Goal: Information Seeking & Learning: Find specific fact

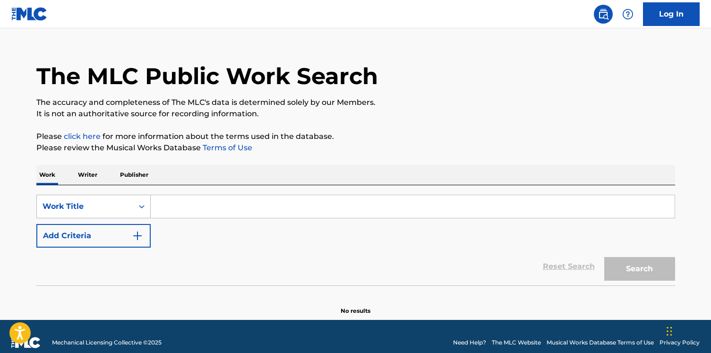
click at [136, 218] on div "Work Title" at bounding box center [93, 207] width 114 height 24
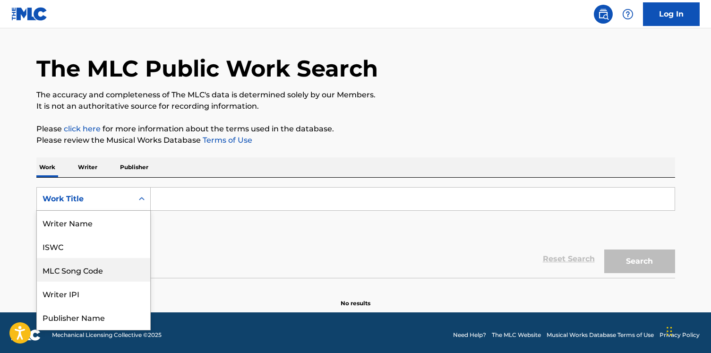
scroll to position [47, 0]
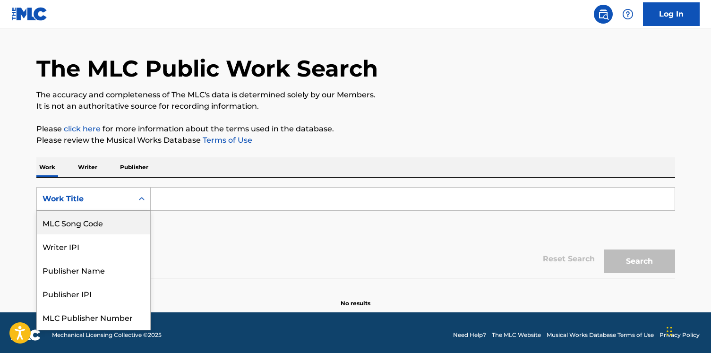
click at [136, 232] on div "MLC Song Code" at bounding box center [93, 223] width 113 height 24
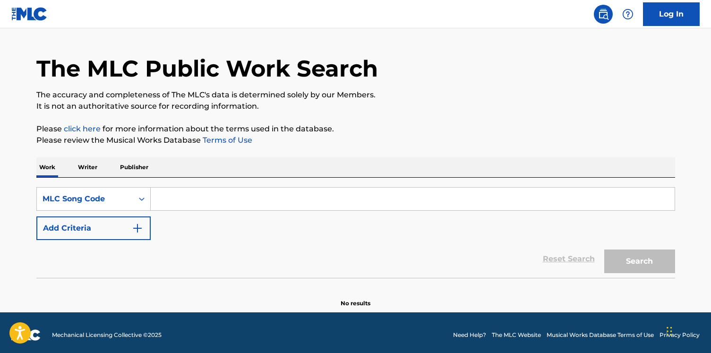
click at [183, 197] on input "Search Form" at bounding box center [413, 199] width 524 height 23
paste input "OM07VH"
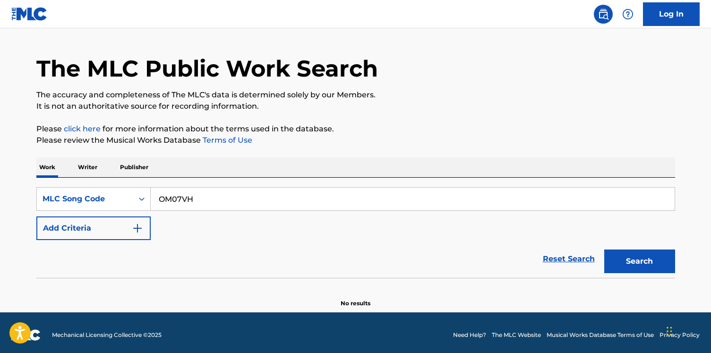
type input "OM07VH"
click at [605, 250] on button "Search" at bounding box center [640, 262] width 71 height 24
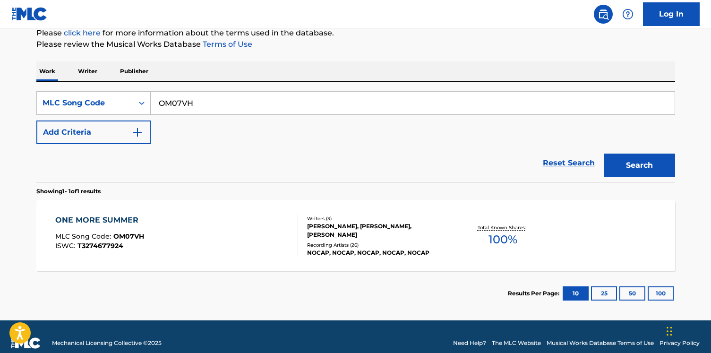
scroll to position [132, 0]
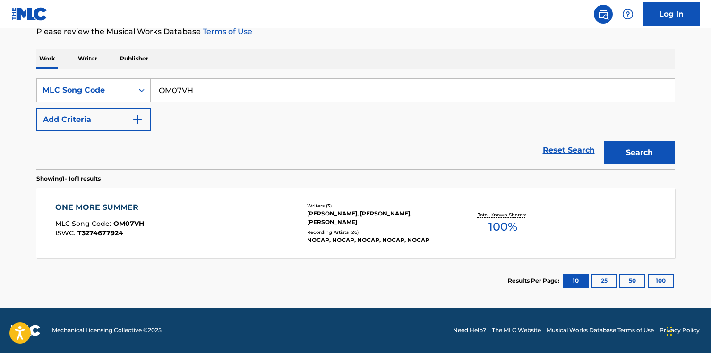
click at [191, 243] on div "ONE MORE SUMMER MLC Song Code : OM07VH ISWC : T3274677924" at bounding box center [176, 223] width 243 height 43
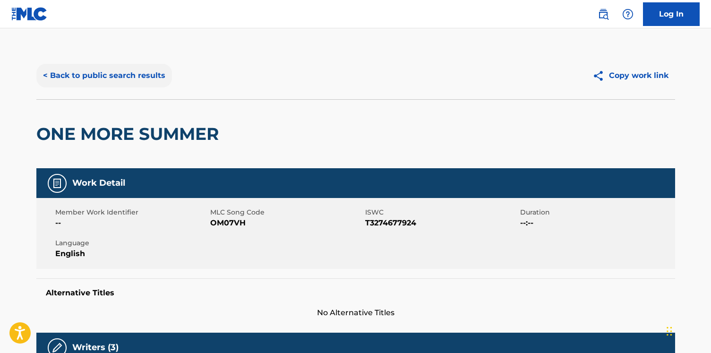
click at [84, 82] on button "< Back to public search results" at bounding box center [104, 76] width 136 height 24
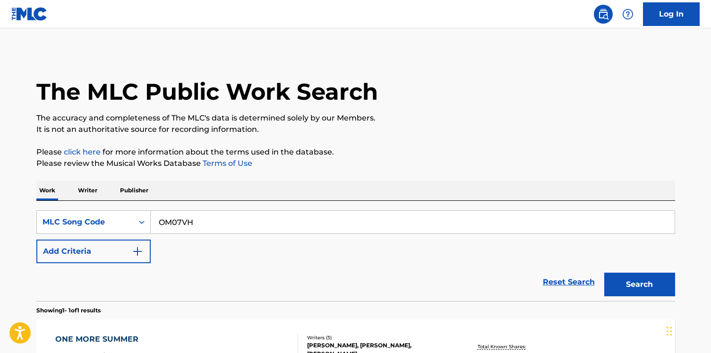
scroll to position [105, 0]
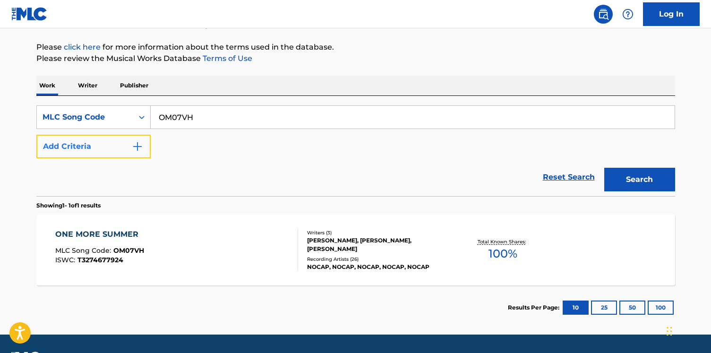
click at [132, 146] on img "Search Form" at bounding box center [137, 146] width 11 height 11
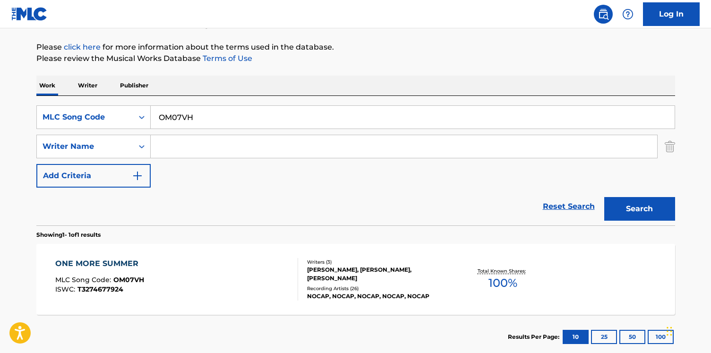
click at [156, 148] on input "Search Form" at bounding box center [404, 146] width 507 height 23
paste input "[PERSON_NAME]"
type input "[PERSON_NAME]"
click at [114, 117] on div "MLC Song Code" at bounding box center [85, 117] width 85 height 11
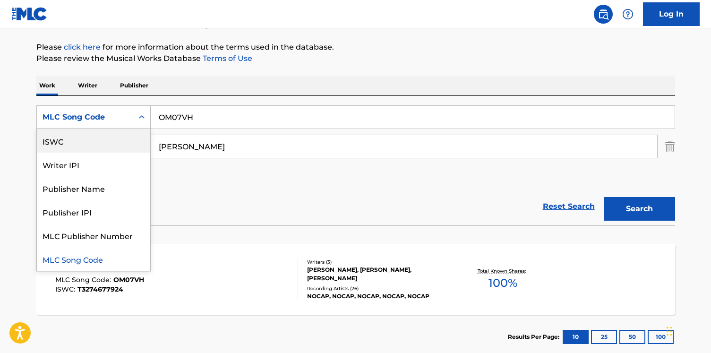
scroll to position [0, 0]
click at [114, 132] on div "Work Title" at bounding box center [93, 141] width 113 height 24
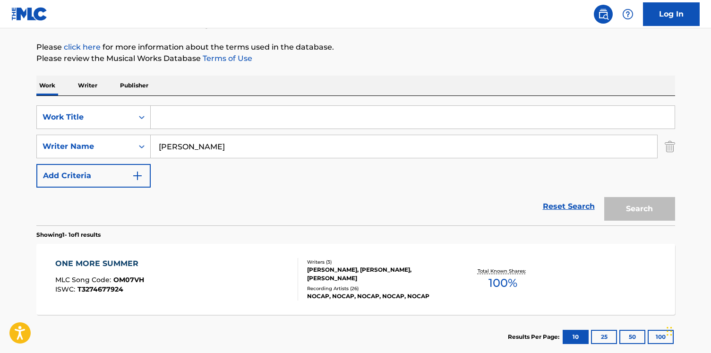
click at [173, 114] on input "Search Form" at bounding box center [413, 117] width 524 height 23
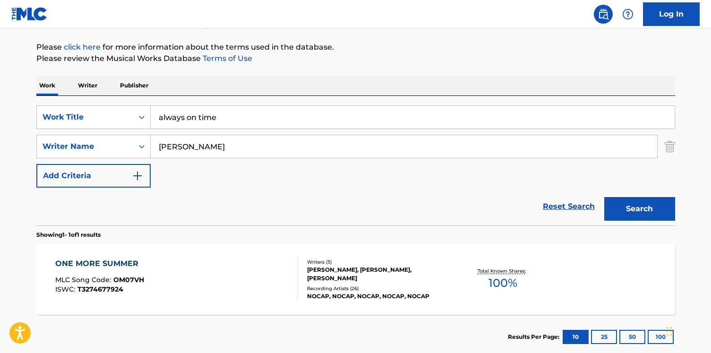
type input "always on time"
click at [605, 197] on button "Search" at bounding box center [640, 209] width 71 height 24
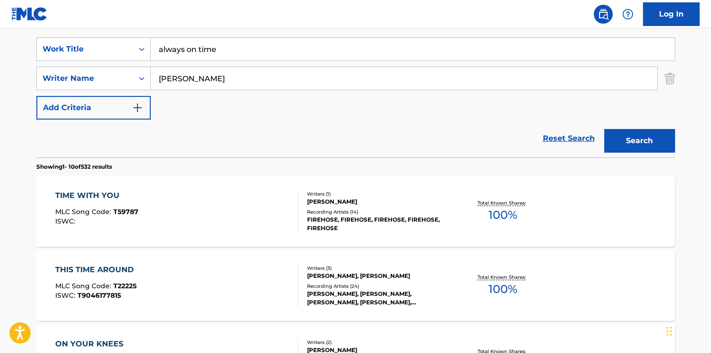
scroll to position [182, 0]
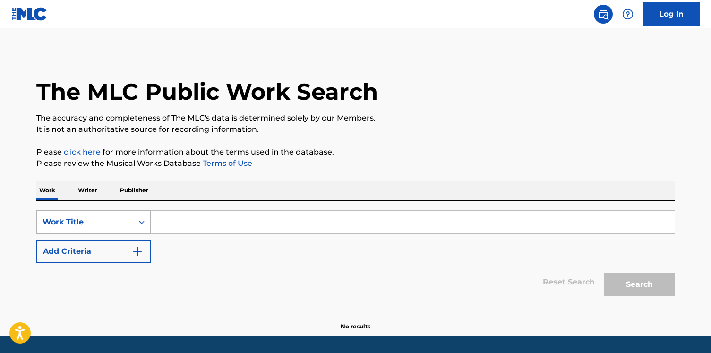
click at [140, 217] on div "Work Title" at bounding box center [93, 222] width 114 height 24
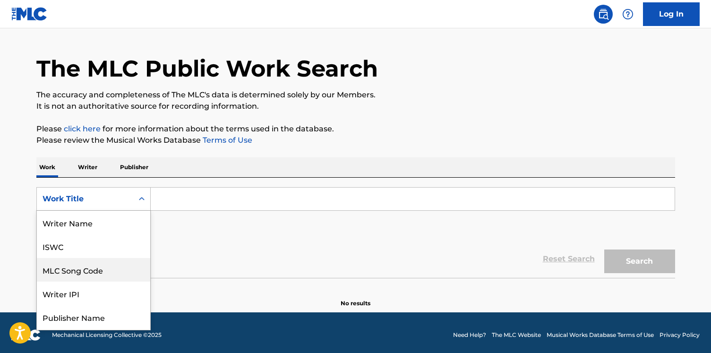
scroll to position [47, 0]
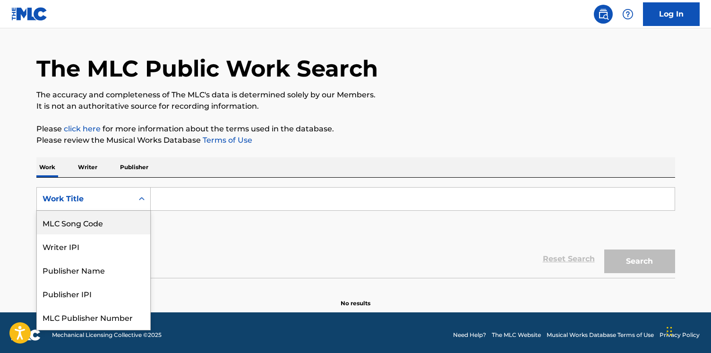
click at [137, 225] on div "MLC Song Code" at bounding box center [93, 223] width 113 height 24
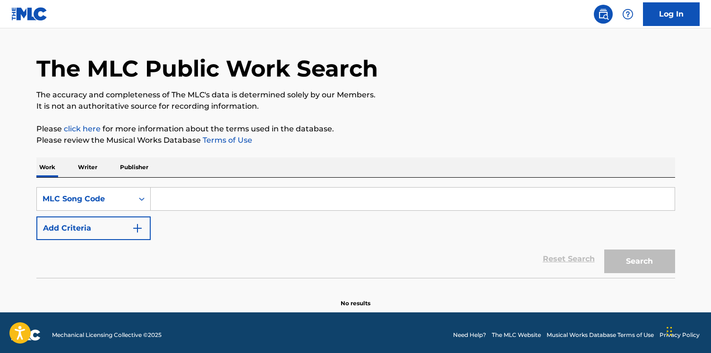
click at [197, 192] on input "Search Form" at bounding box center [413, 199] width 524 height 23
paste input "WVAFH4"
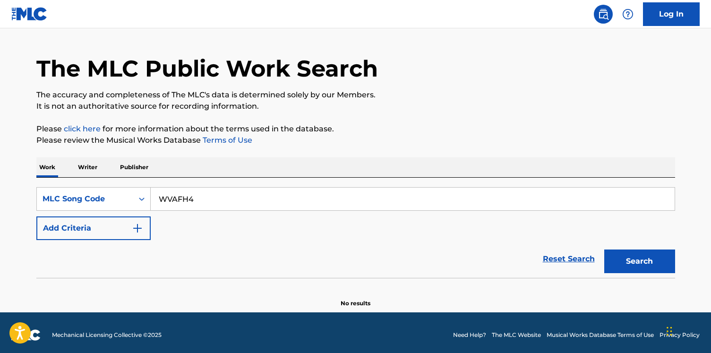
type input "WVAFH4"
click at [605, 250] on button "Search" at bounding box center [640, 262] width 71 height 24
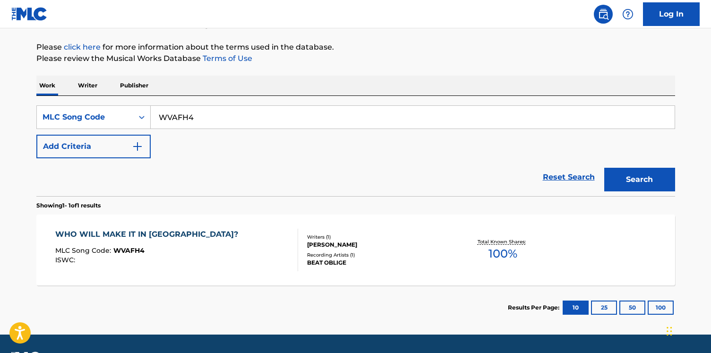
scroll to position [132, 0]
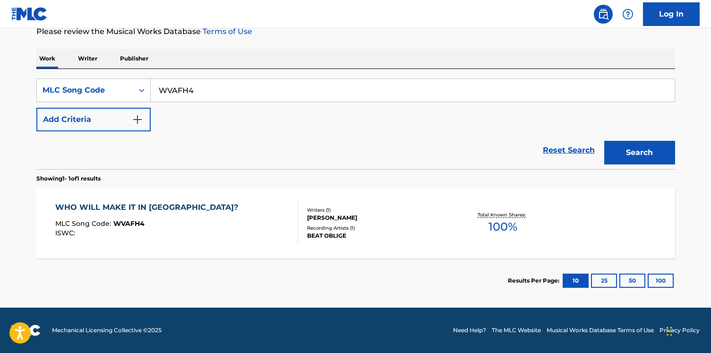
click at [281, 202] on div "WHO WILL MAKE IT IN AMERICA? MLC Song Code : WVAFH4 ISWC :" at bounding box center [176, 223] width 243 height 43
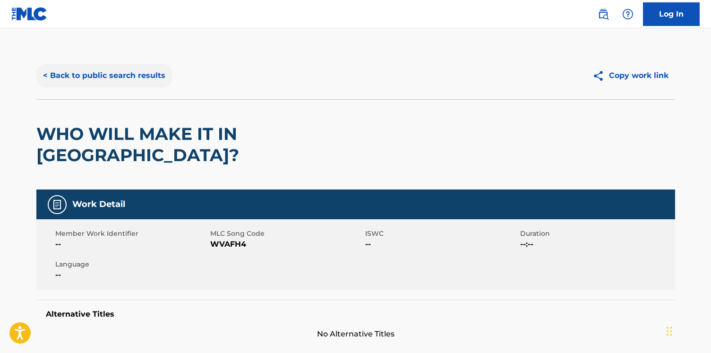
click at [86, 68] on button "< Back to public search results" at bounding box center [104, 76] width 136 height 24
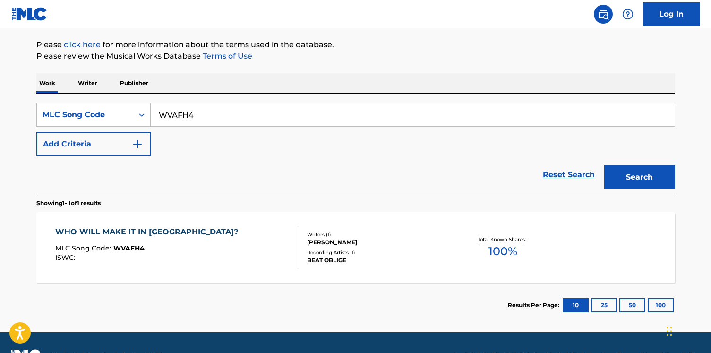
click at [166, 115] on input "WVAFH4" at bounding box center [413, 115] width 524 height 23
paste input "S56RR"
type input "S56RR4"
click at [605, 165] on button "Search" at bounding box center [640, 177] width 71 height 24
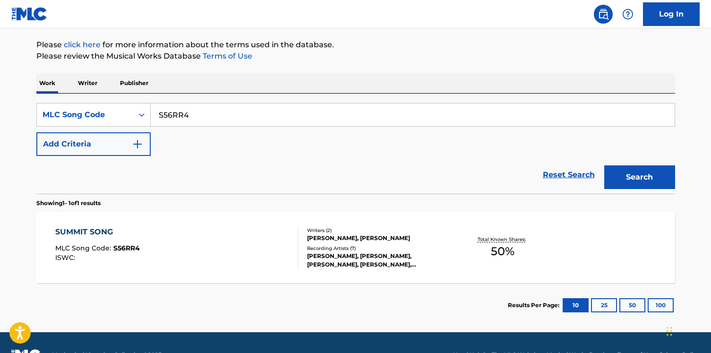
click at [172, 282] on div "SUMMIT SONG MLC Song Code : S56RR4 ISWC : Writers ( 2 ) BELL NICOLE, TOMASI MAT…" at bounding box center [355, 247] width 639 height 71
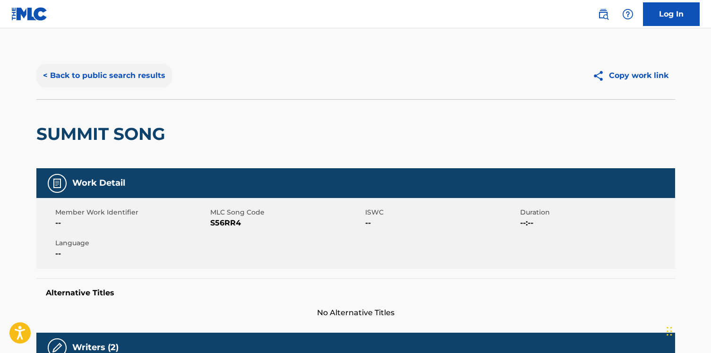
click at [118, 81] on button "< Back to public search results" at bounding box center [104, 76] width 136 height 24
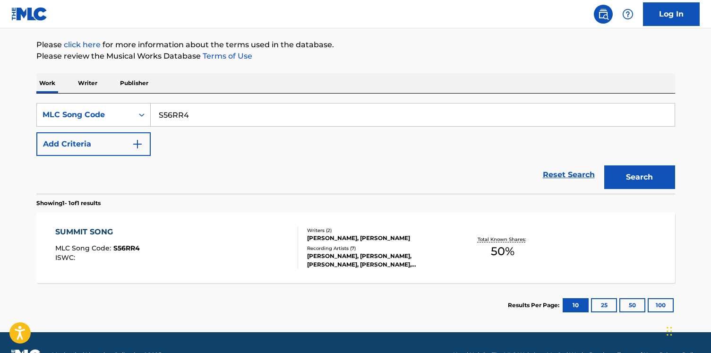
click at [258, 163] on div "Reset Search Search" at bounding box center [355, 175] width 639 height 38
click at [179, 104] on input "S56RR4" at bounding box center [413, 115] width 524 height 23
paste input "IF81C1"
type input "IF81C1"
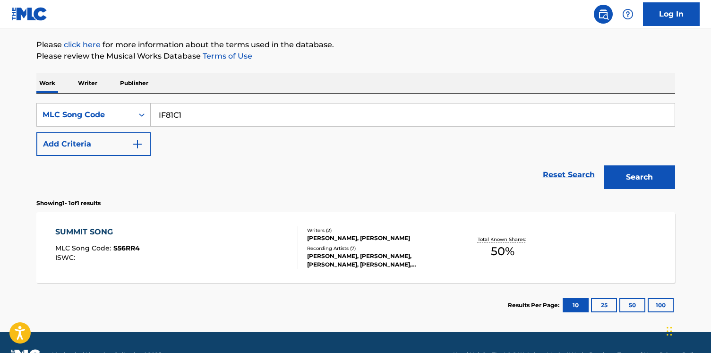
click at [605, 165] on button "Search" at bounding box center [640, 177] width 71 height 24
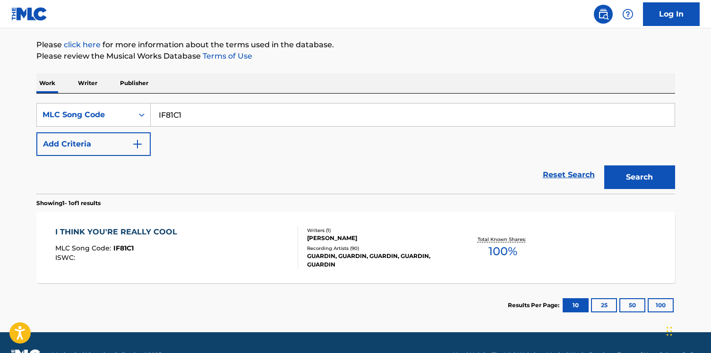
scroll to position [132, 0]
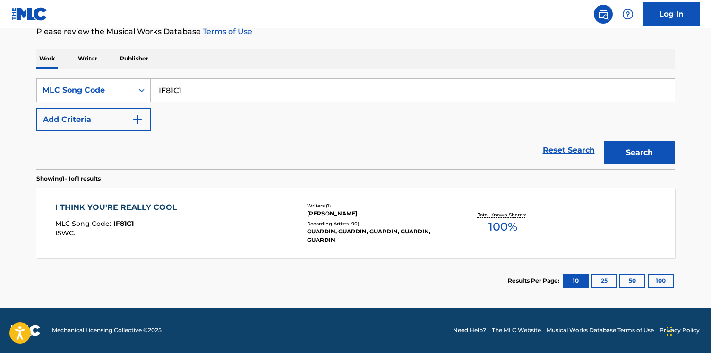
click at [259, 207] on div "I THINK YOU'RE REALLY COOL MLC Song Code : IF81C1 ISWC :" at bounding box center [176, 223] width 243 height 43
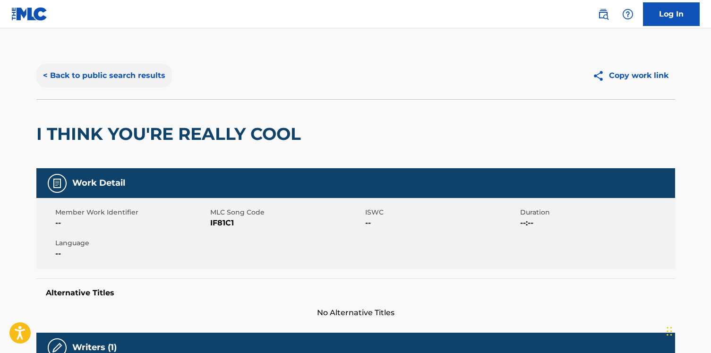
click at [150, 80] on button "< Back to public search results" at bounding box center [104, 76] width 136 height 24
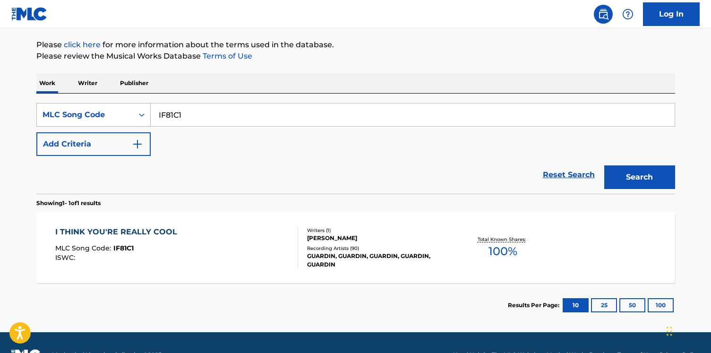
click at [92, 121] on div "MLC Song Code" at bounding box center [85, 115] width 96 height 18
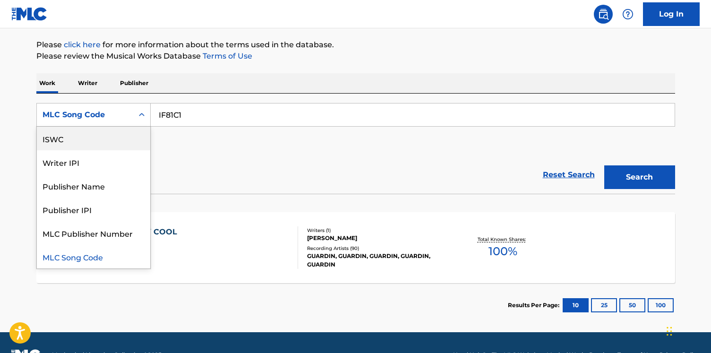
scroll to position [0, 0]
click at [88, 126] on div "MLC Song Code" at bounding box center [93, 115] width 114 height 24
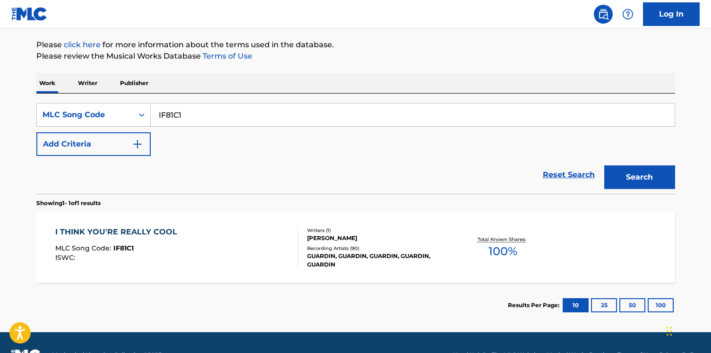
click at [158, 248] on div "MLC Song Code : IF81C1" at bounding box center [118, 249] width 127 height 9
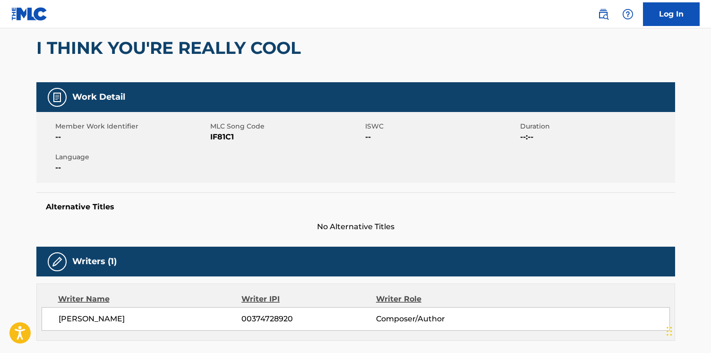
scroll to position [143, 0]
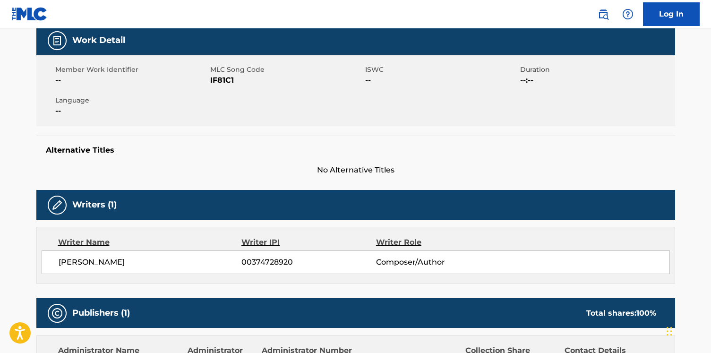
click at [121, 258] on span "NICHOLAS KERR-CARPENTER" at bounding box center [150, 262] width 183 height 11
copy div "NICHOLAS KERR-CARPENTER"
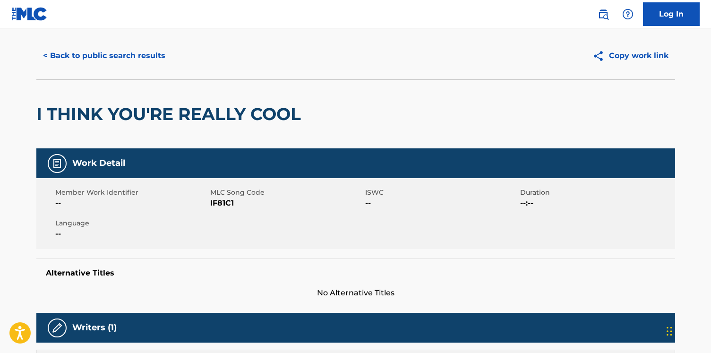
scroll to position [0, 0]
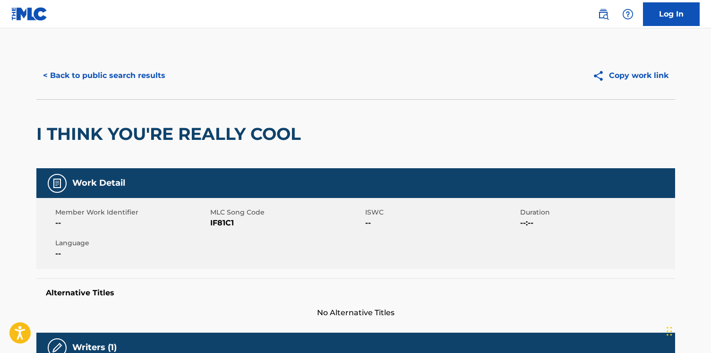
click at [102, 61] on div "< Back to public search results Copy work link" at bounding box center [355, 75] width 639 height 47
click at [102, 70] on button "< Back to public search results" at bounding box center [104, 76] width 136 height 24
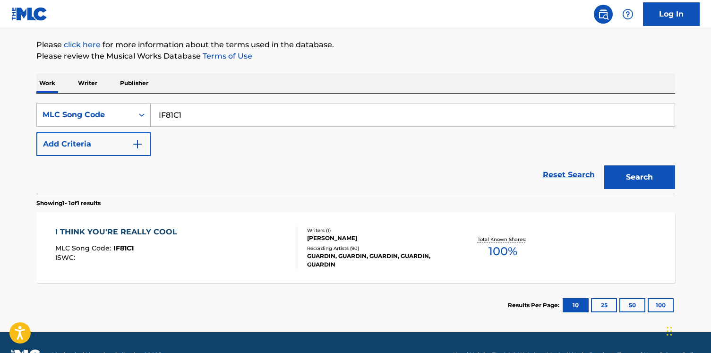
click at [99, 122] on div "MLC Song Code" at bounding box center [85, 115] width 96 height 18
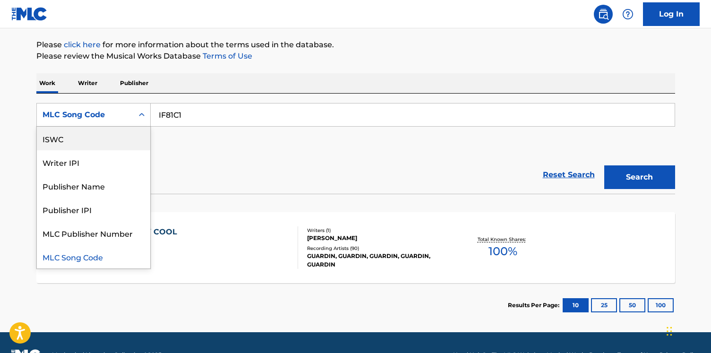
scroll to position [0, 0]
click at [96, 139] on div "Work Title" at bounding box center [93, 139] width 113 height 24
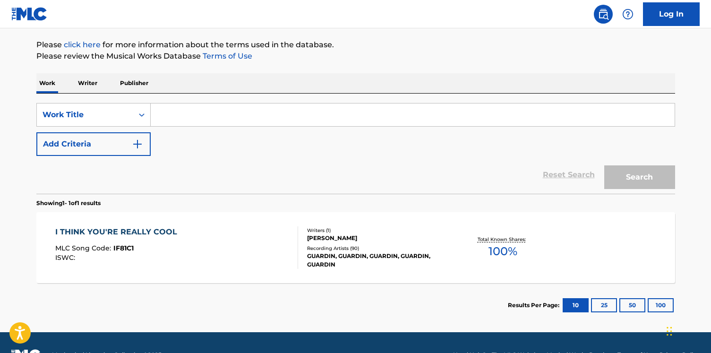
click at [184, 112] on input "Search Form" at bounding box center [413, 115] width 524 height 23
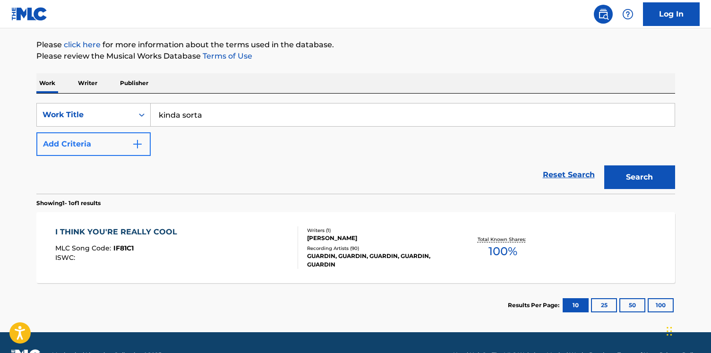
type input "kinda sorta"
click at [116, 149] on button "Add Criteria" at bounding box center [93, 144] width 114 height 24
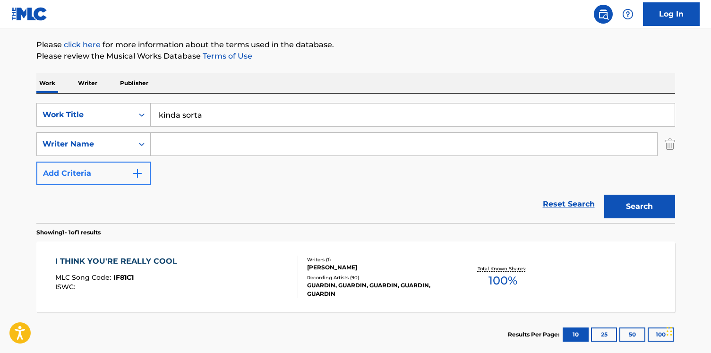
click at [185, 147] on input "Search Form" at bounding box center [404, 144] width 507 height 23
type input "NICHOLAS KERR-CARPENTER"
click at [605, 195] on button "Search" at bounding box center [640, 207] width 71 height 24
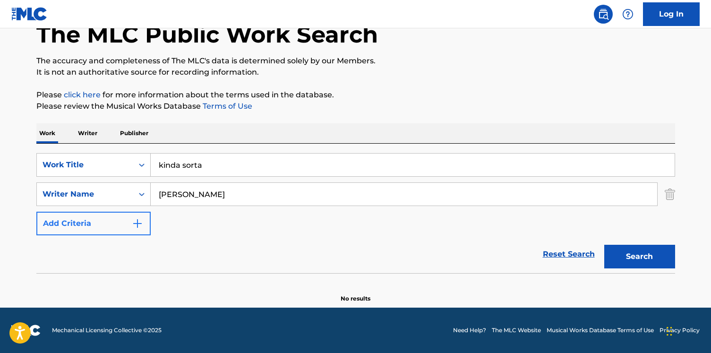
scroll to position [57, 0]
click at [115, 162] on div "Work Title" at bounding box center [85, 164] width 85 height 11
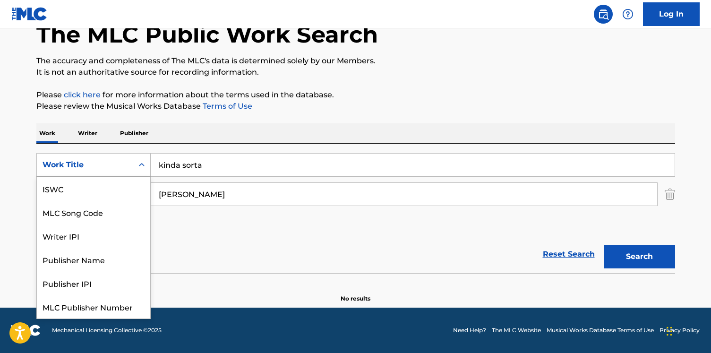
scroll to position [24, 0]
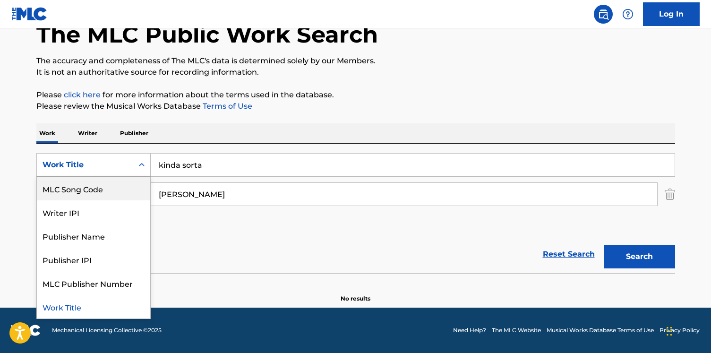
click at [114, 182] on div "MLC Song Code" at bounding box center [93, 189] width 113 height 24
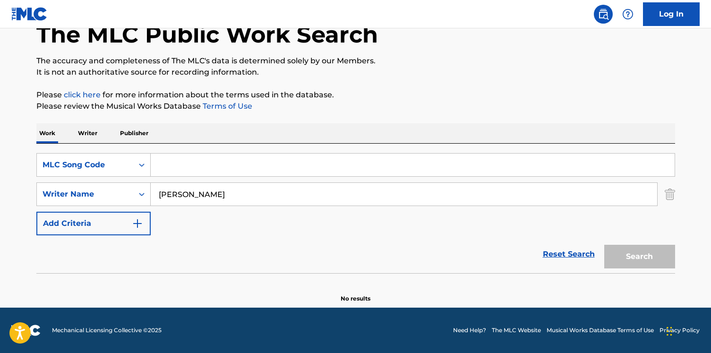
click at [173, 168] on input "Search Form" at bounding box center [413, 165] width 524 height 23
paste input "EA8KOA"
type input "EA8KOA"
click at [674, 196] on img "Search Form" at bounding box center [670, 194] width 10 height 24
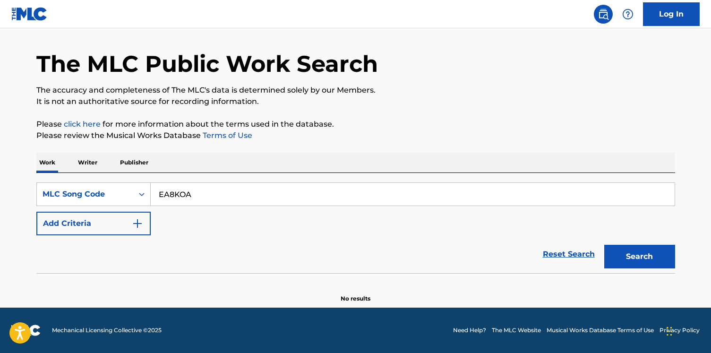
scroll to position [28, 0]
click at [633, 257] on button "Search" at bounding box center [640, 257] width 71 height 24
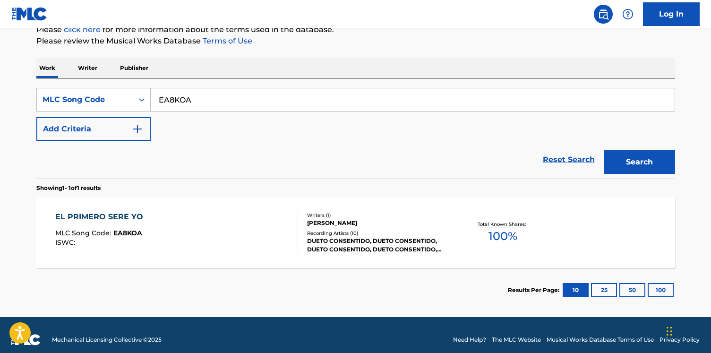
scroll to position [132, 0]
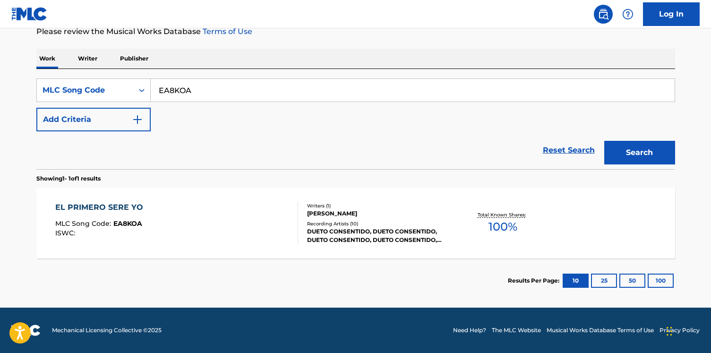
click at [259, 226] on div "EL PRIMERO SERE YO MLC Song Code : EA8KOA ISWC :" at bounding box center [176, 223] width 243 height 43
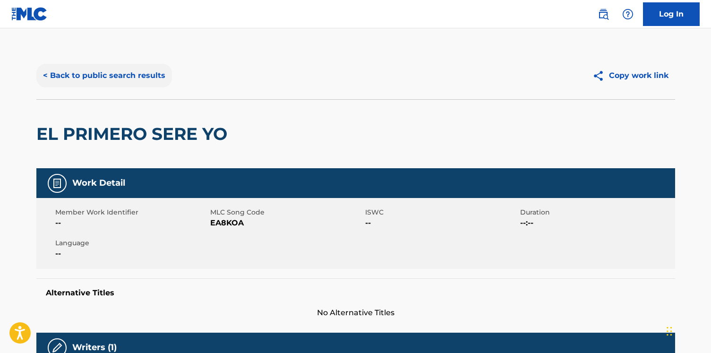
click at [125, 77] on button "< Back to public search results" at bounding box center [104, 76] width 136 height 24
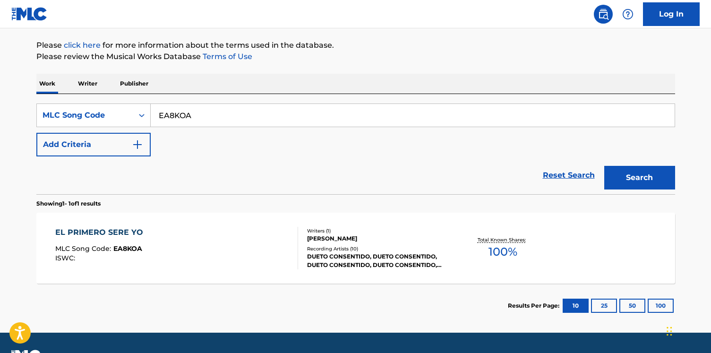
click at [184, 123] on input "EA8KOA" at bounding box center [413, 115] width 524 height 23
paste input "BC64M8"
type input "BC64M8"
click at [605, 166] on button "Search" at bounding box center [640, 178] width 71 height 24
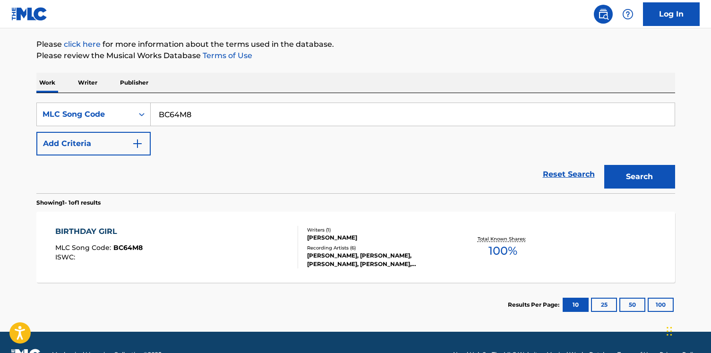
scroll to position [132, 0]
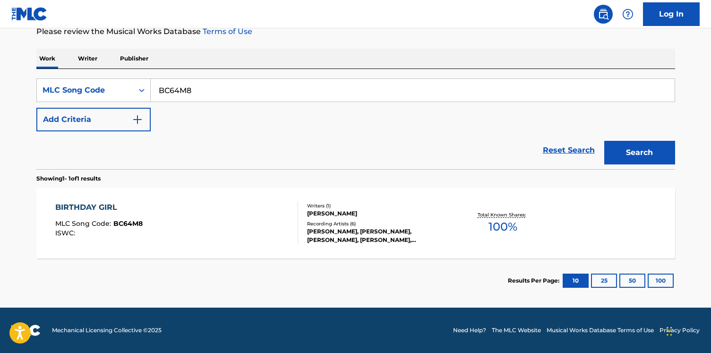
click at [212, 249] on div "BIRTHDAY GIRL MLC Song Code : BC64M8 ISWC : Writers ( 1 ) GEORGE PARTRIDGE Reco…" at bounding box center [355, 223] width 639 height 71
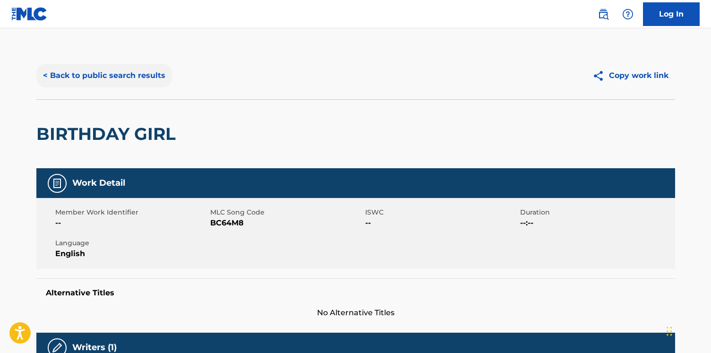
click at [114, 78] on button "< Back to public search results" at bounding box center [104, 76] width 136 height 24
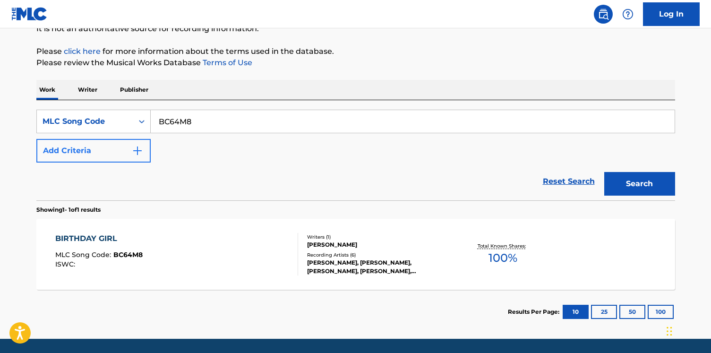
scroll to position [101, 0]
click at [112, 113] on div "MLC Song Code" at bounding box center [85, 122] width 96 height 18
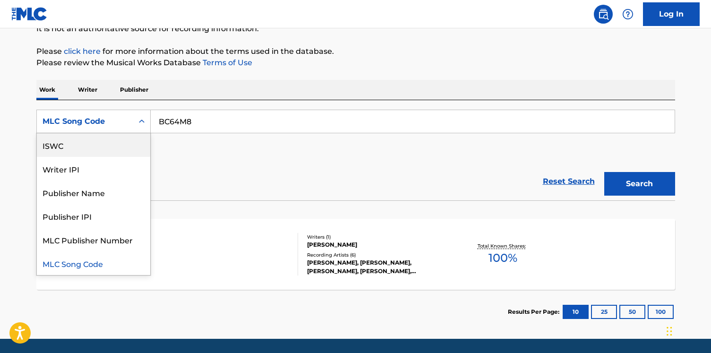
scroll to position [0, 0]
click at [102, 142] on div "Work Title" at bounding box center [93, 145] width 113 height 24
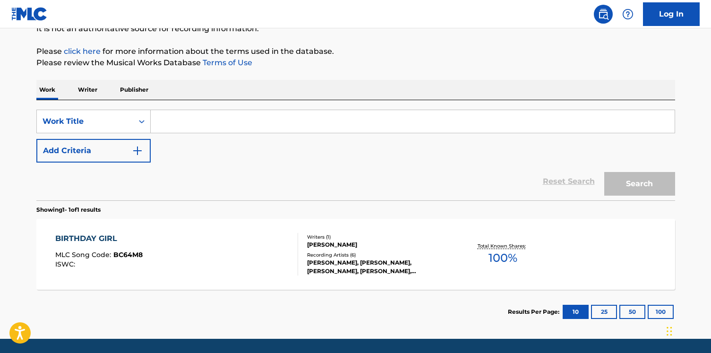
click at [207, 133] on div "Search Form" at bounding box center [413, 122] width 525 height 24
click at [194, 124] on input "Search Form" at bounding box center [413, 121] width 524 height 23
paste input "Studio"
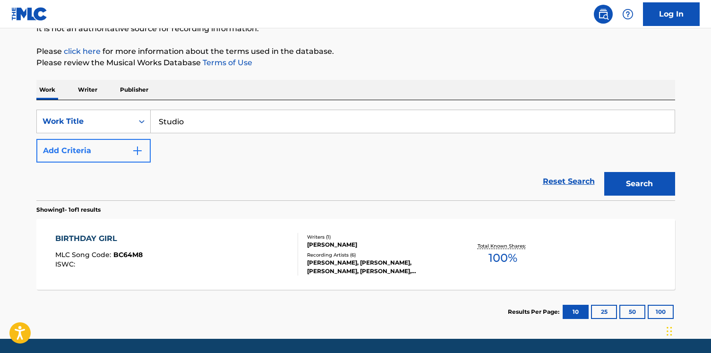
type input "Studio"
click at [145, 145] on button "Add Criteria" at bounding box center [93, 151] width 114 height 24
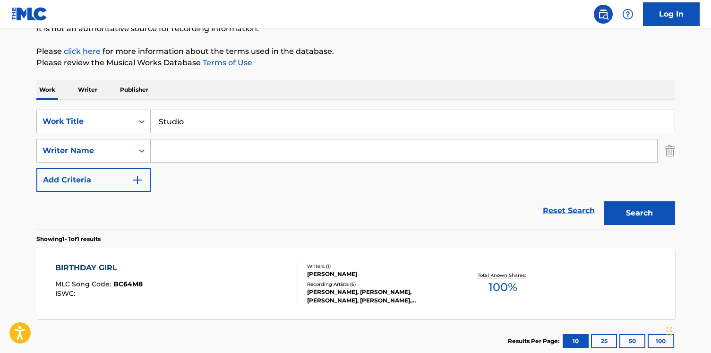
click at [195, 145] on input "Search Form" at bounding box center [404, 150] width 507 height 23
type input "partridge"
click at [605, 201] on button "Search" at bounding box center [640, 213] width 71 height 24
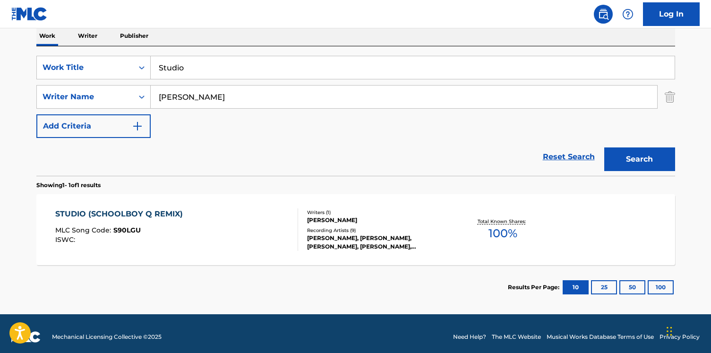
scroll to position [161, 0]
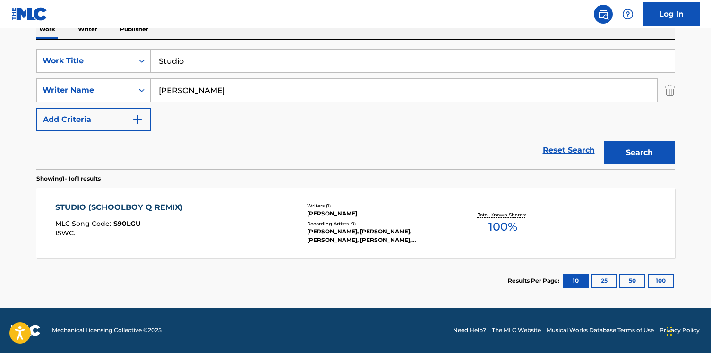
click at [187, 230] on div "STUDIO (SCHOOLBOY Q REMIX) MLC Song Code : S90LGU ISWC :" at bounding box center [176, 223] width 243 height 43
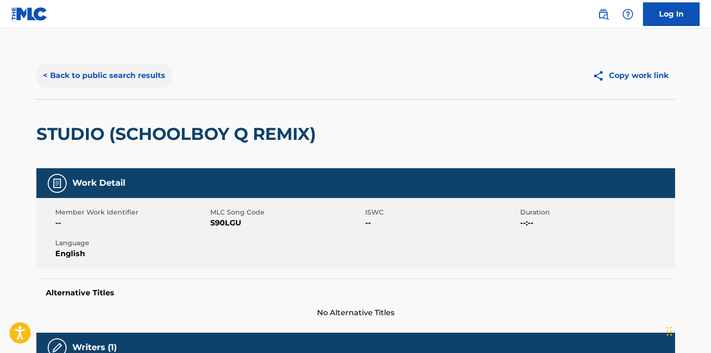
click at [113, 89] on div "< Back to public search results Copy work link" at bounding box center [355, 75] width 639 height 47
click at [133, 80] on button "< Back to public search results" at bounding box center [104, 76] width 136 height 24
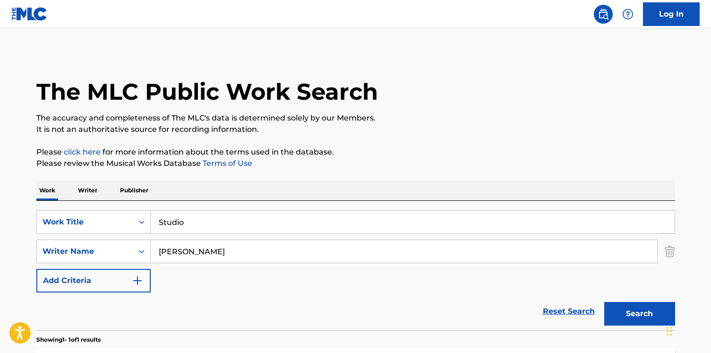
scroll to position [107, 0]
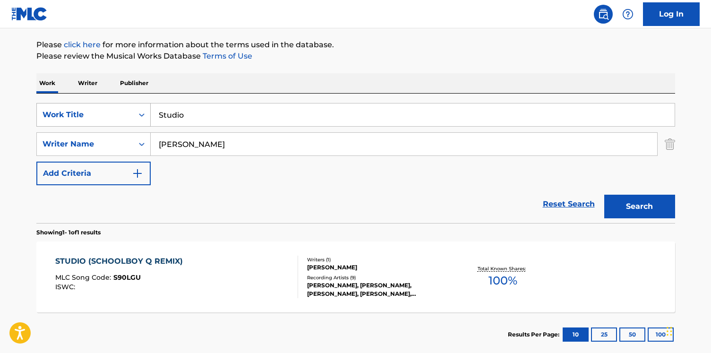
click at [139, 111] on icon "Search Form" at bounding box center [141, 114] width 9 height 9
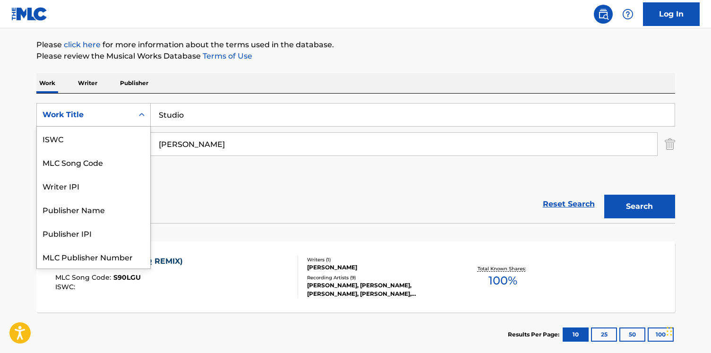
scroll to position [24, 0]
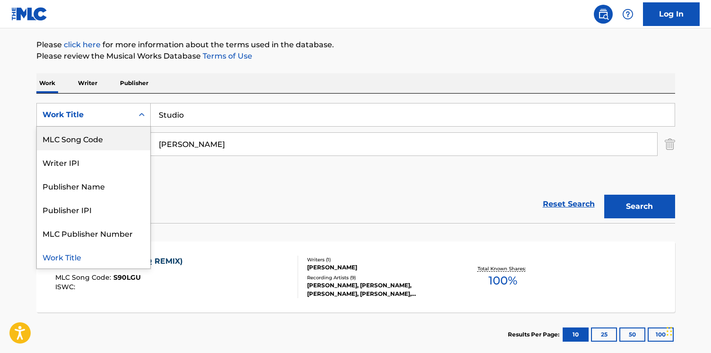
click at [131, 137] on div "MLC Song Code" at bounding box center [93, 139] width 113 height 24
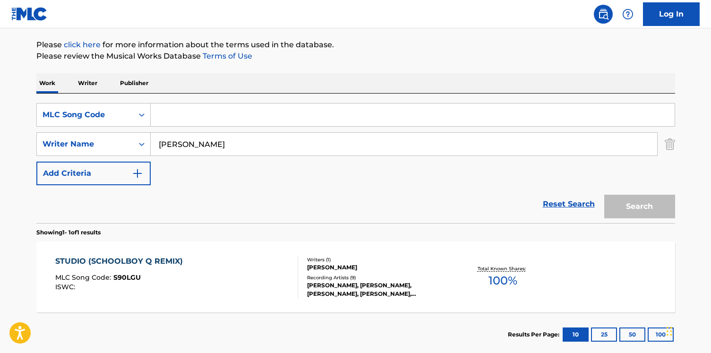
click at [186, 112] on input "Search Form" at bounding box center [413, 115] width 524 height 23
paste input "UA8QHT"
type input "UA8QHT"
click at [670, 147] on img "Search Form" at bounding box center [670, 144] width 10 height 24
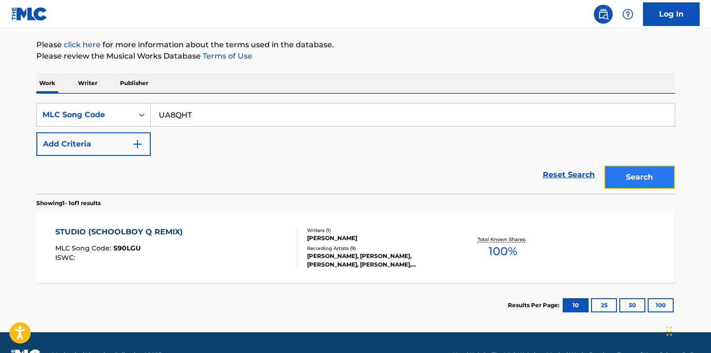
click at [643, 174] on button "Search" at bounding box center [640, 177] width 71 height 24
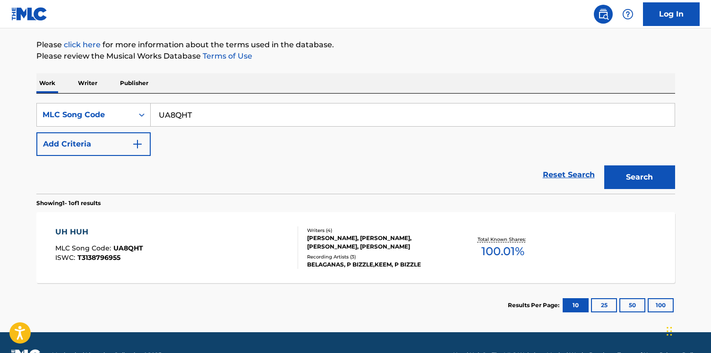
scroll to position [125, 0]
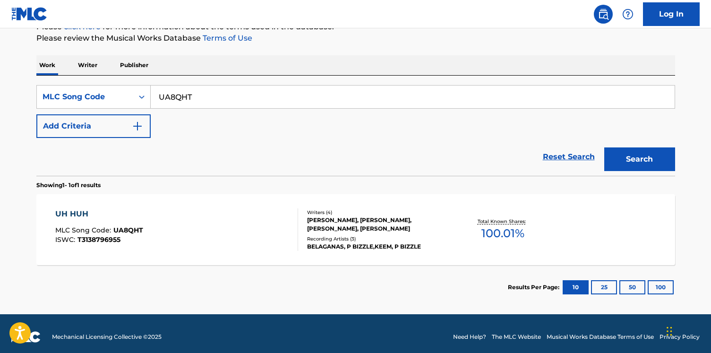
click at [234, 268] on section "Results Per Page: 10 25 50 100" at bounding box center [355, 287] width 639 height 44
click at [228, 251] on div "UH HUH MLC Song Code : UA8QHT ISWC : T3138796955" at bounding box center [176, 229] width 243 height 43
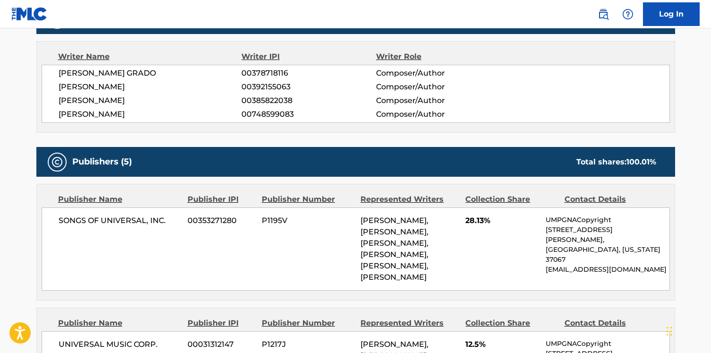
scroll to position [345, 0]
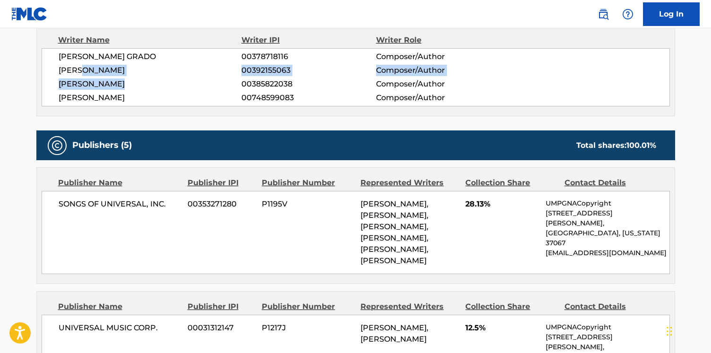
drag, startPoint x: 149, startPoint y: 87, endPoint x: 82, endPoint y: 73, distance: 69.0
click at [82, 73] on div "JOSEPH JACKSON GRADO 00378718116 Composer/Author NICHOLAS S. WILLE 00392155063 …" at bounding box center [356, 77] width 629 height 58
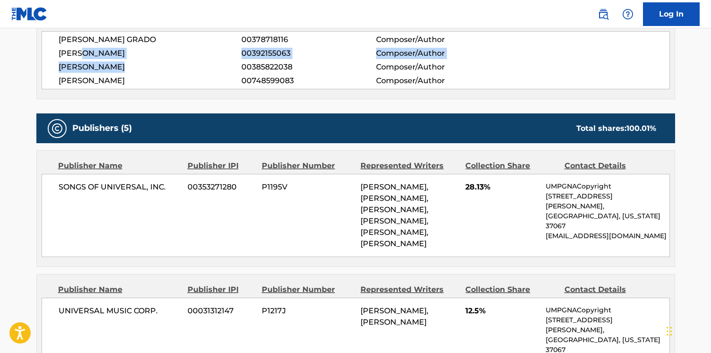
scroll to position [0, 0]
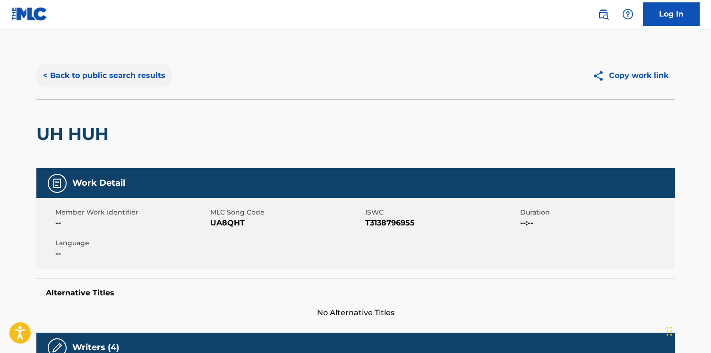
click at [89, 74] on button "< Back to public search results" at bounding box center [104, 76] width 136 height 24
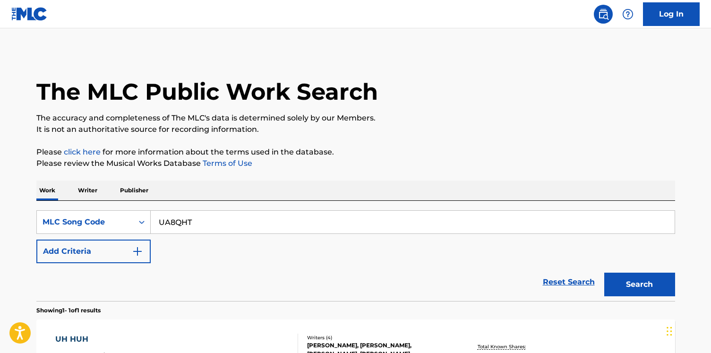
scroll to position [105, 0]
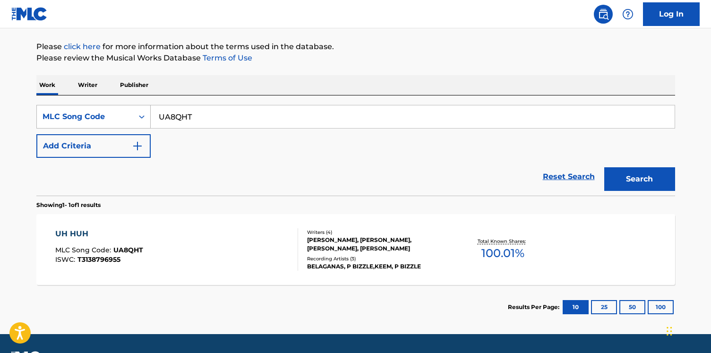
click at [116, 112] on div "MLC Song Code" at bounding box center [85, 116] width 85 height 11
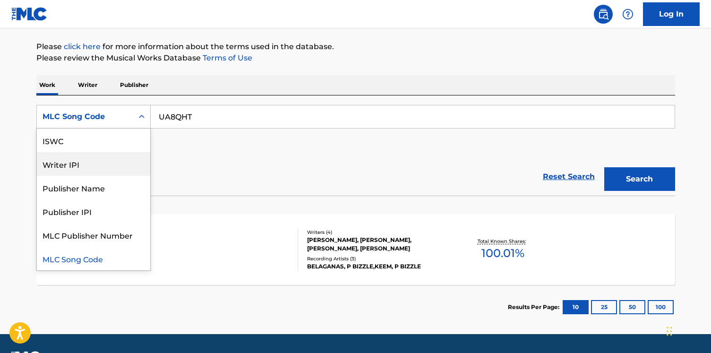
scroll to position [0, 0]
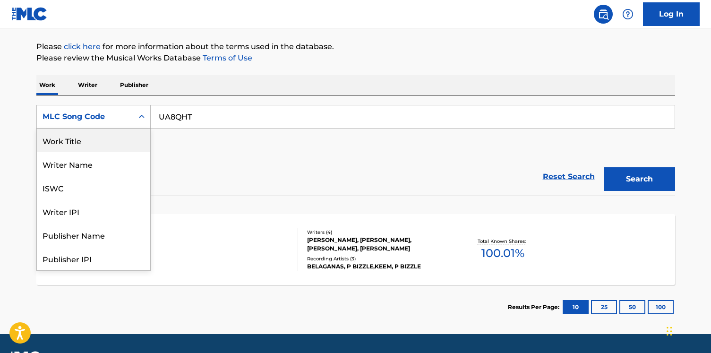
click at [99, 140] on div "Work Title" at bounding box center [93, 141] width 113 height 24
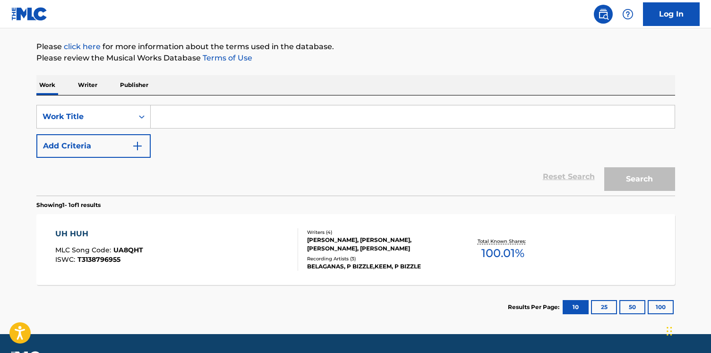
click at [171, 127] on input "Search Form" at bounding box center [413, 116] width 524 height 23
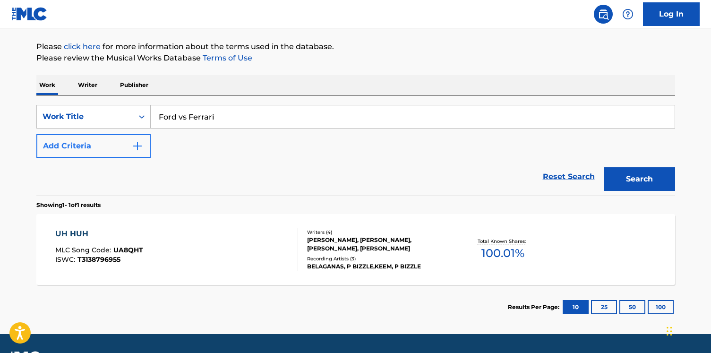
type input "Ford vs Ferrari"
click at [135, 145] on img "Search Form" at bounding box center [137, 145] width 11 height 11
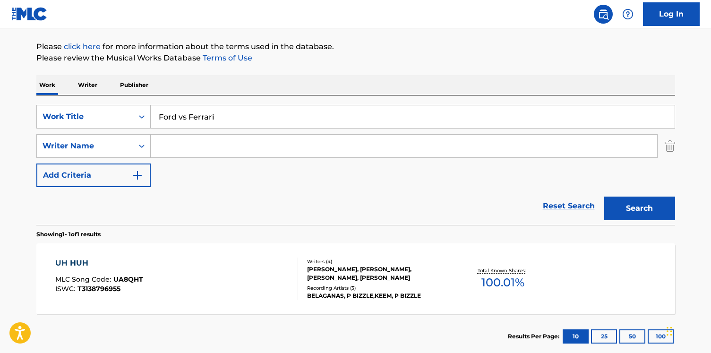
click at [184, 145] on input "Search Form" at bounding box center [404, 146] width 507 height 23
type input "shanker"
click at [605, 197] on button "Search" at bounding box center [640, 209] width 71 height 24
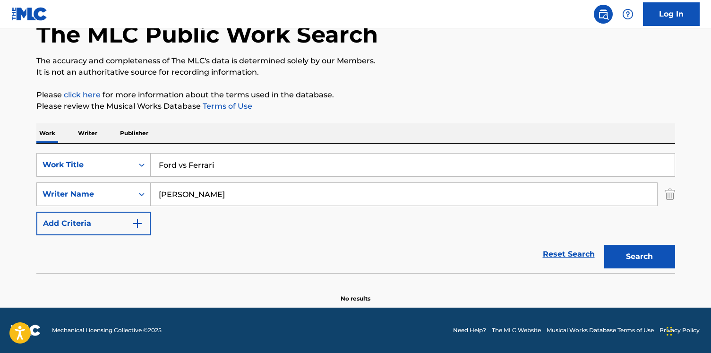
scroll to position [57, 0]
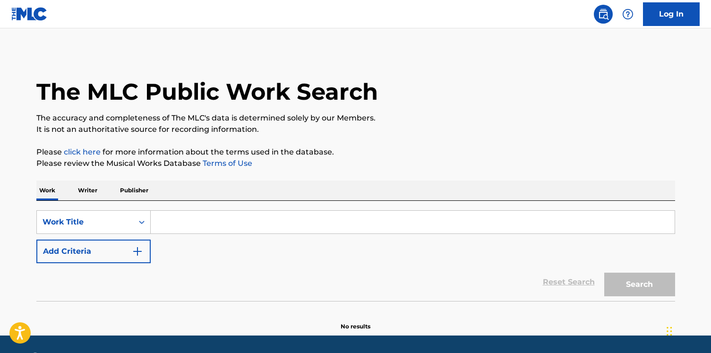
click at [102, 182] on div "Work Writer Publisher" at bounding box center [355, 191] width 639 height 20
click at [96, 182] on p "Writer" at bounding box center [87, 191] width 25 height 20
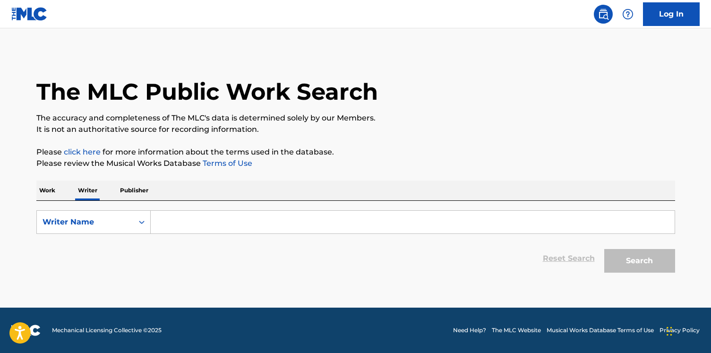
click at [165, 214] on input "Search Form" at bounding box center [413, 222] width 524 height 23
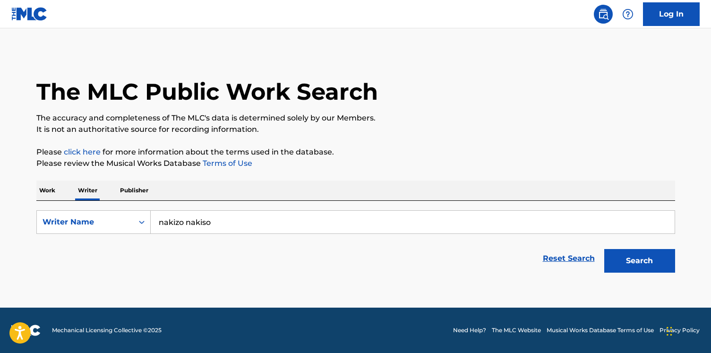
type input "nakizo nakiso"
click at [605, 249] on button "Search" at bounding box center [640, 261] width 71 height 24
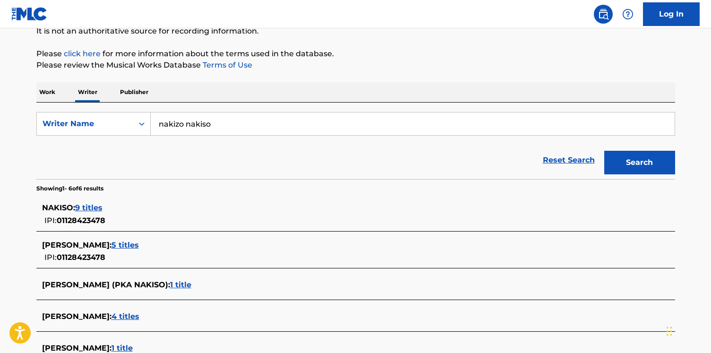
scroll to position [162, 0]
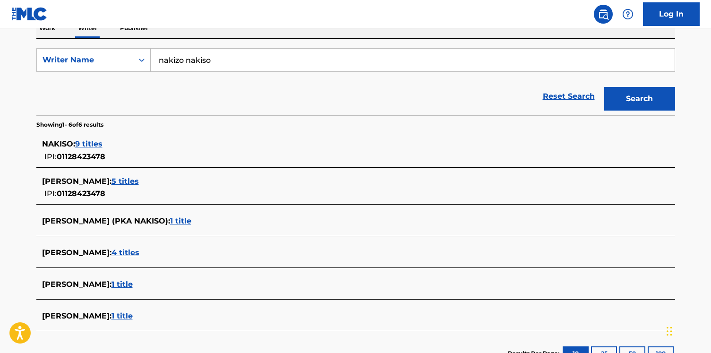
click at [87, 142] on span "9 titles" at bounding box center [88, 143] width 27 height 9
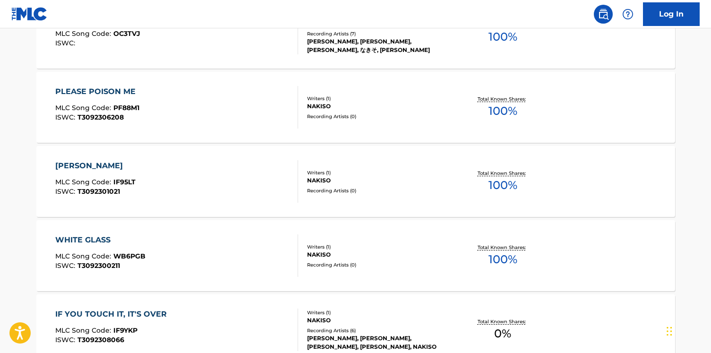
scroll to position [104, 0]
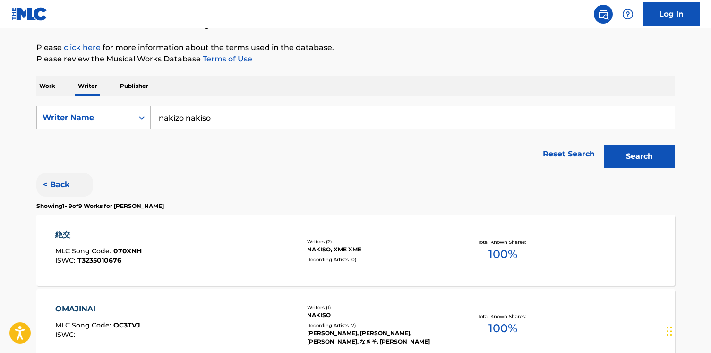
click at [64, 178] on button "< Back" at bounding box center [64, 185] width 57 height 24
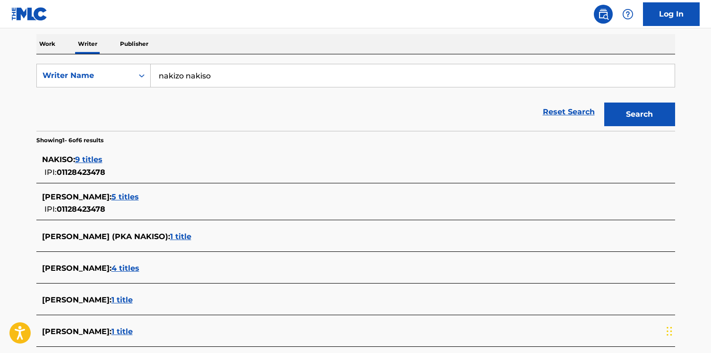
scroll to position [235, 0]
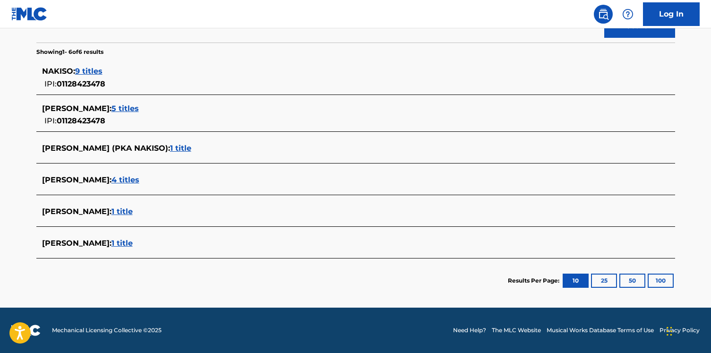
click at [97, 72] on span "9 titles" at bounding box center [88, 71] width 27 height 9
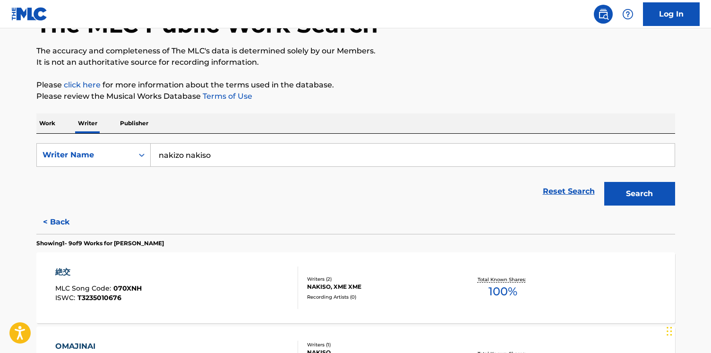
scroll to position [34, 0]
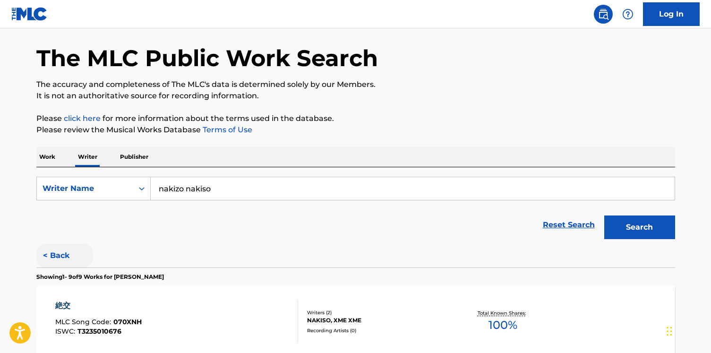
click at [53, 254] on button "< Back" at bounding box center [64, 256] width 57 height 24
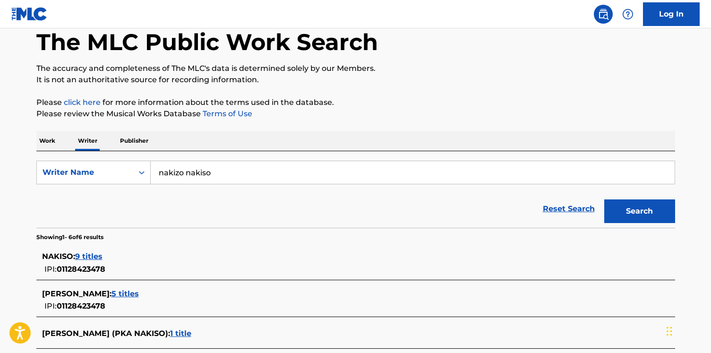
scroll to position [82, 0]
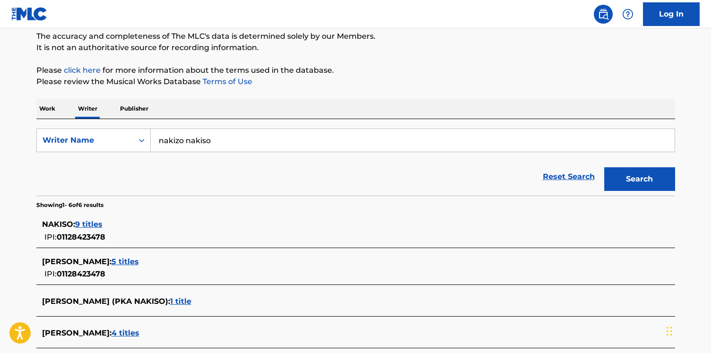
click at [125, 260] on span "5 titles" at bounding box center [125, 261] width 27 height 9
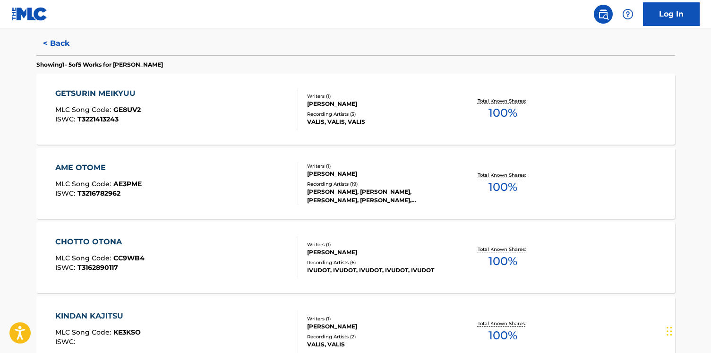
scroll to position [0, 0]
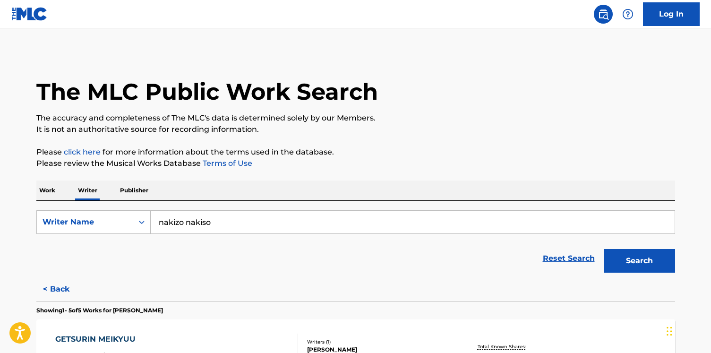
click at [45, 189] on p "Work" at bounding box center [47, 191] width 22 height 20
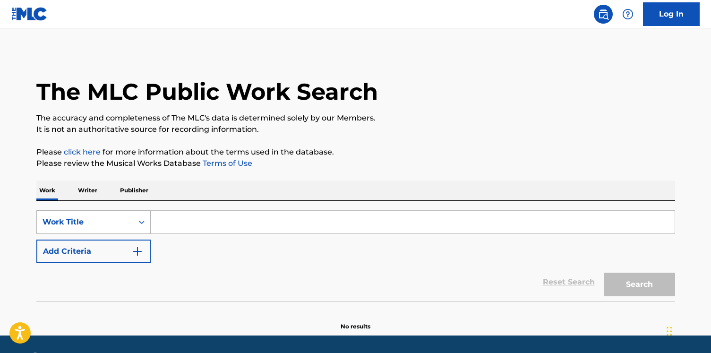
click at [61, 217] on div "Work Title" at bounding box center [93, 222] width 114 height 24
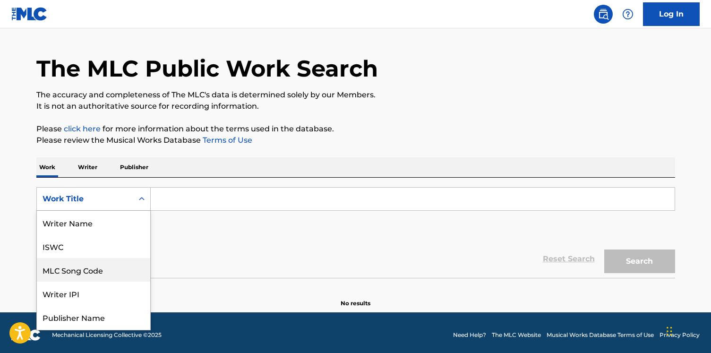
scroll to position [47, 0]
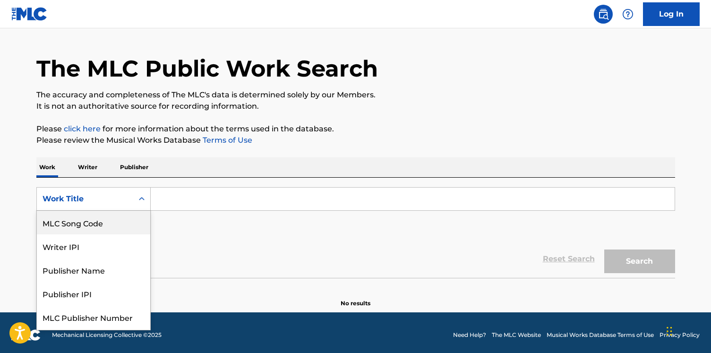
click at [63, 226] on div "MLC Song Code" at bounding box center [93, 223] width 113 height 24
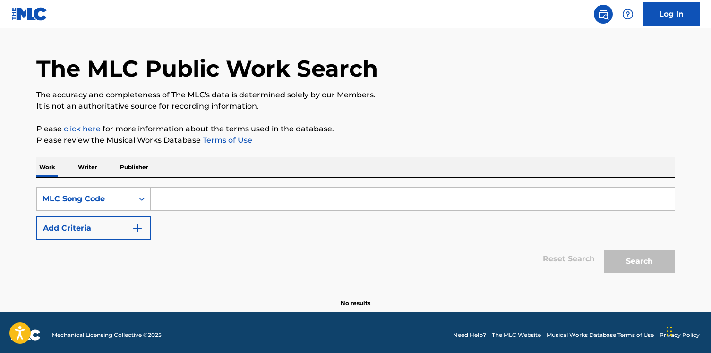
click at [200, 195] on input "Search Form" at bounding box center [413, 199] width 524 height 23
paste input "S65PCB"
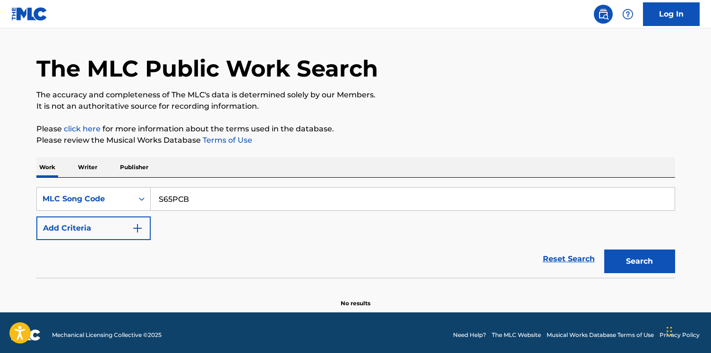
type input "S65PCB"
click at [605, 250] on button "Search" at bounding box center [640, 262] width 71 height 24
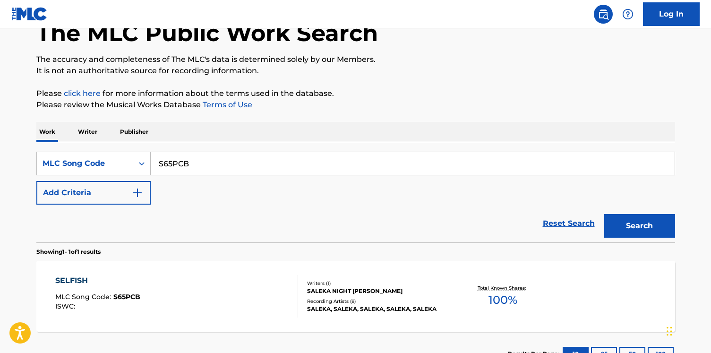
scroll to position [74, 0]
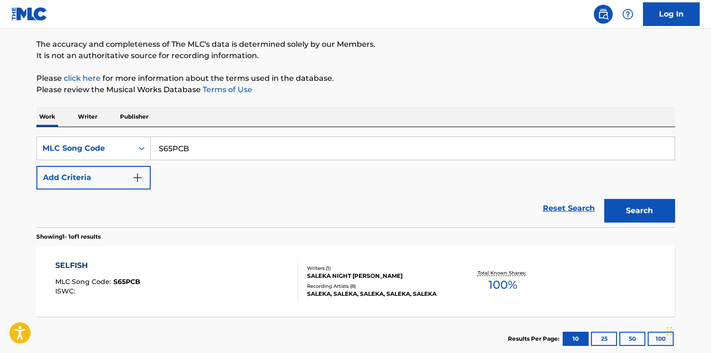
click at [208, 269] on div "SELFISH MLC Song Code : S65PCB ISWC :" at bounding box center [176, 281] width 243 height 43
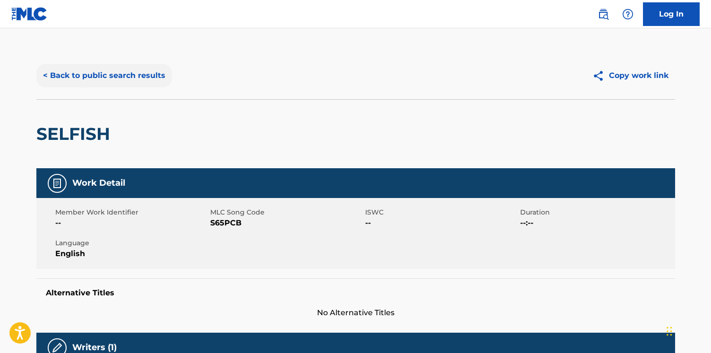
click at [149, 71] on button "< Back to public search results" at bounding box center [104, 76] width 136 height 24
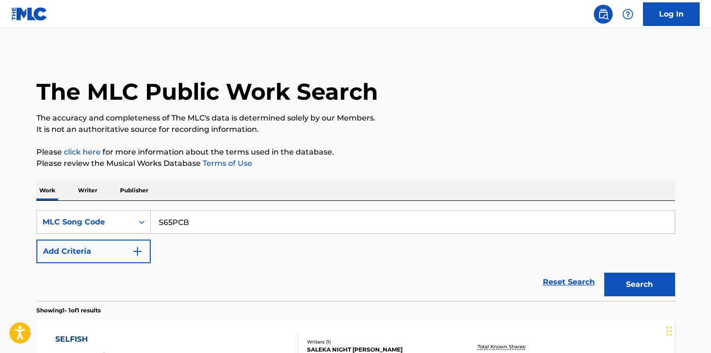
scroll to position [72, 0]
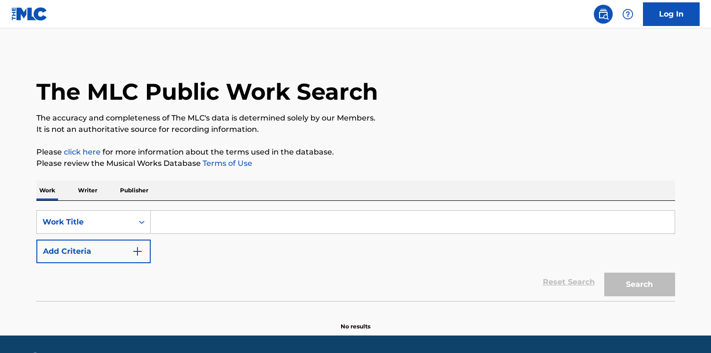
click at [253, 214] on input "Search Form" at bounding box center [413, 222] width 524 height 23
paste input "NOTHING COMPARES"
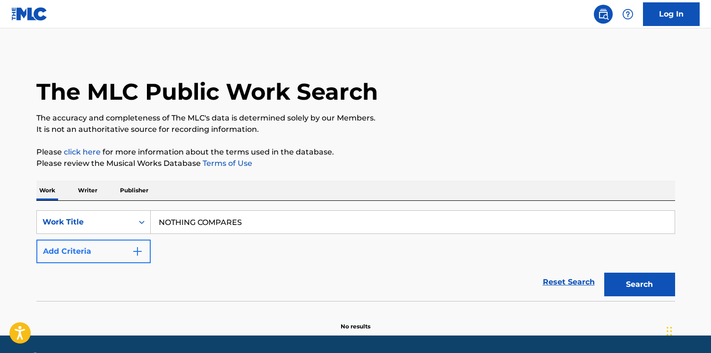
type input "NOTHING COMPARES"
click at [127, 258] on button "Add Criteria" at bounding box center [93, 252] width 114 height 24
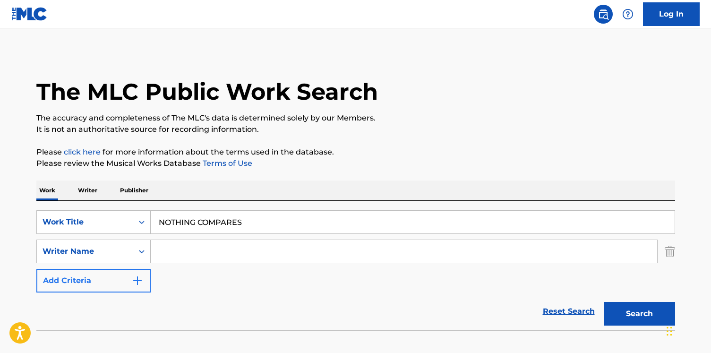
click at [192, 255] on input "Search Form" at bounding box center [404, 251] width 507 height 23
type input "prince"
click at [605, 302] on button "Search" at bounding box center [640, 314] width 71 height 24
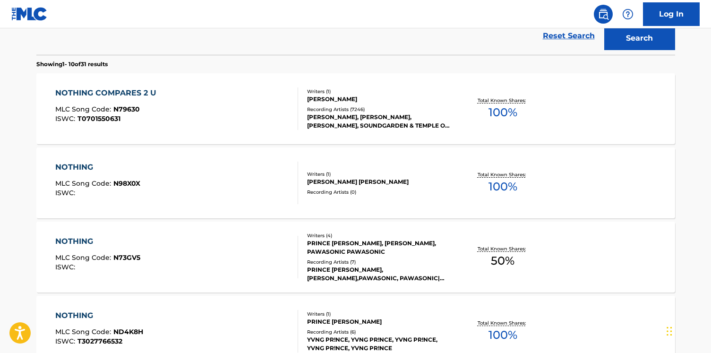
scroll to position [277, 0]
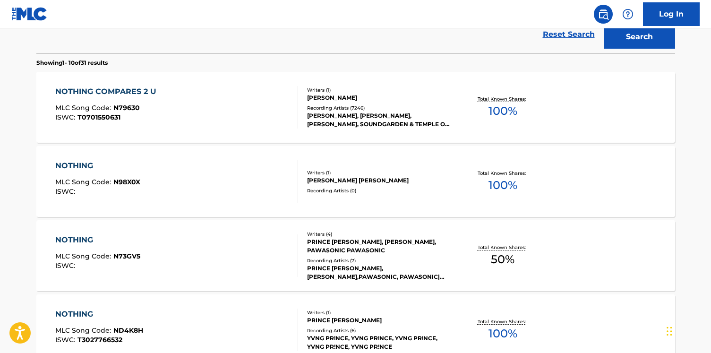
click at [244, 113] on div "NOTHING COMPARES 2 U MLC Song Code : N79630 ISWC : T0701550631" at bounding box center [176, 107] width 243 height 43
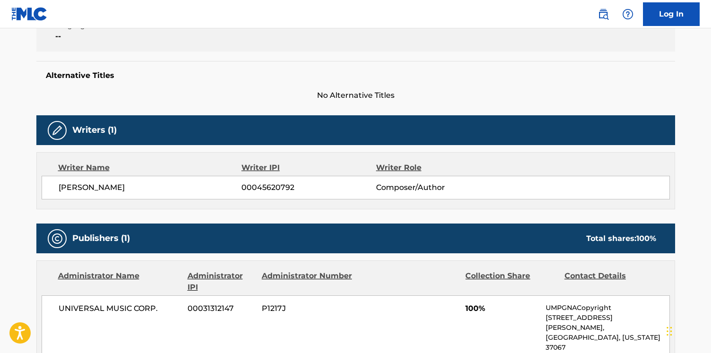
scroll to position [234, 0]
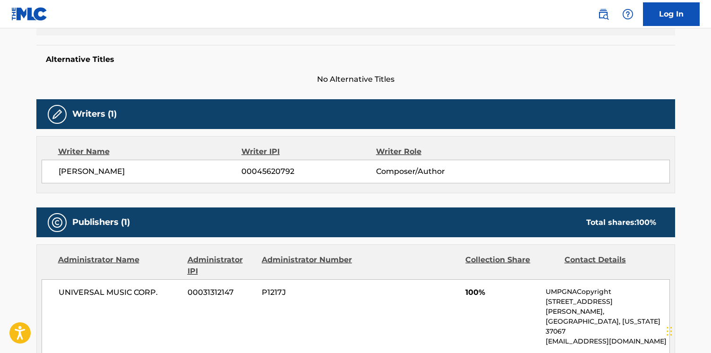
click at [142, 169] on span "PRINCE ROGERS NELSON" at bounding box center [150, 171] width 183 height 11
copy div "PRINCE ROGERS NELSON"
